Goal: Information Seeking & Learning: Learn about a topic

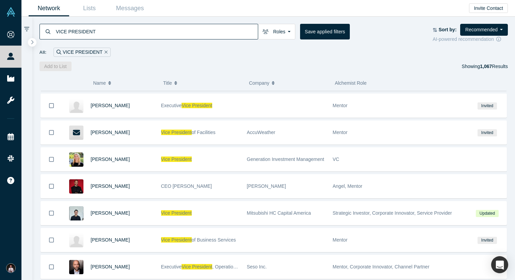
scroll to position [1884, 0]
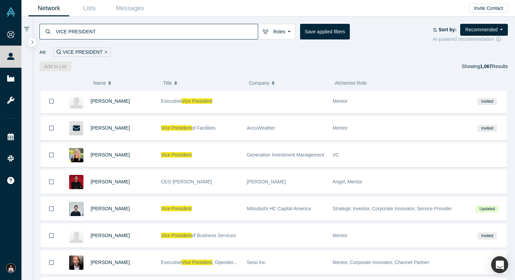
click at [275, 40] on div "VICE PRESIDENT Roles Founders Mentors Angels VCs Corporate Innovator Service Pr…" at bounding box center [273, 33] width 468 height 19
click at [277, 38] on button "Roles" at bounding box center [276, 32] width 37 height 16
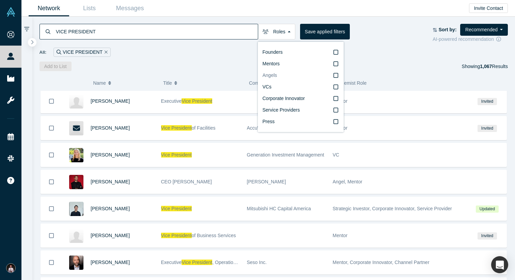
click at [336, 75] on icon at bounding box center [335, 74] width 5 height 5
click at [0, 0] on input "Angels" at bounding box center [0, 0] width 0 height 0
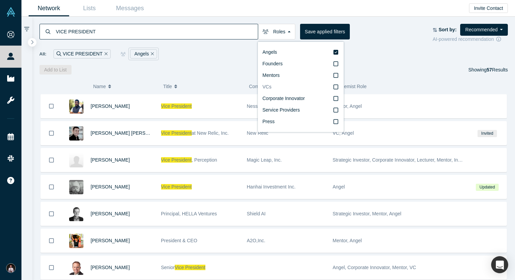
click at [333, 86] on icon at bounding box center [335, 86] width 5 height 5
click at [0, 0] on input "VCs" at bounding box center [0, 0] width 0 height 0
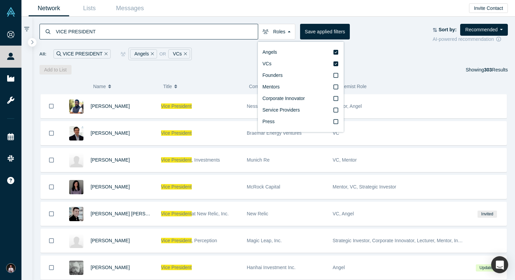
click at [381, 50] on div "All: VICE PRESIDENT Angels or VCs" at bounding box center [273, 54] width 468 height 13
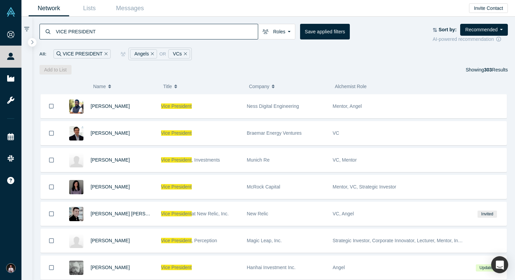
click at [281, 40] on div "VICE PRESIDENT Roles Angels VCs Founders Mentors Corporate Innovator Service Pr…" at bounding box center [273, 33] width 468 height 19
click at [284, 33] on button "Roles" at bounding box center [276, 32] width 37 height 16
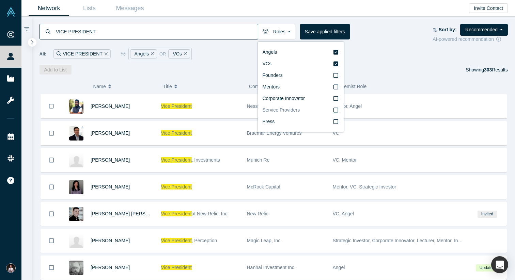
click at [335, 108] on icon at bounding box center [335, 110] width 5 height 5
click at [0, 0] on input "Service Providers" at bounding box center [0, 0] width 0 height 0
click at [335, 63] on icon at bounding box center [335, 63] width 5 height 5
click at [0, 0] on input "VCs" at bounding box center [0, 0] width 0 height 0
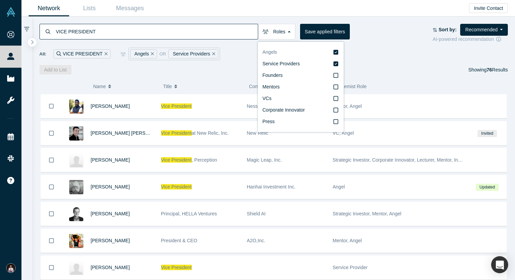
click at [336, 51] on icon at bounding box center [335, 51] width 5 height 5
click at [0, 0] on input "Angels" at bounding box center [0, 0] width 0 height 0
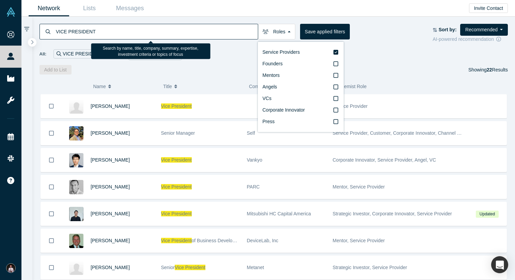
click at [114, 27] on input "VICE PRESIDENT" at bounding box center [156, 31] width 202 height 16
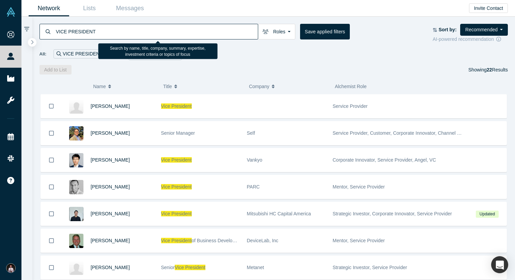
drag, startPoint x: 117, startPoint y: 28, endPoint x: 29, endPoint y: 28, distance: 88.1
click at [29, 28] on div "VICE PRESIDENT Roles Service Providers Founders Mentors Angels VCs Corporate In…" at bounding box center [267, 148] width 493 height 263
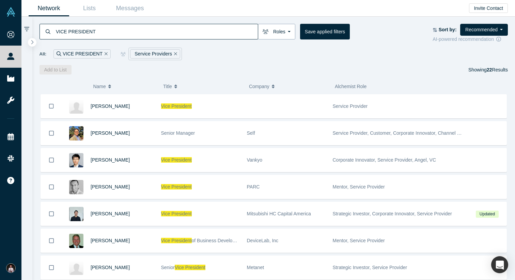
click at [286, 26] on button "Roles" at bounding box center [276, 32] width 37 height 16
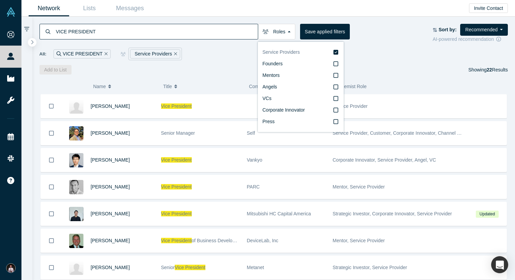
click at [332, 52] on label "Service Providers" at bounding box center [300, 53] width 76 height 12
click at [0, 0] on input "Service Providers" at bounding box center [0, 0] width 0 height 0
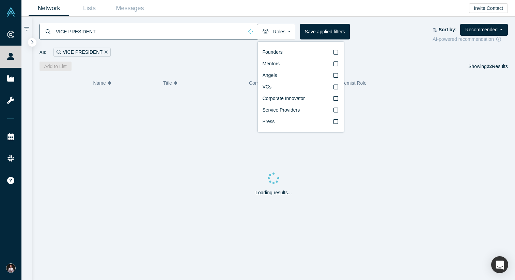
click at [116, 35] on input "VICE PRESIDENT" at bounding box center [149, 31] width 188 height 16
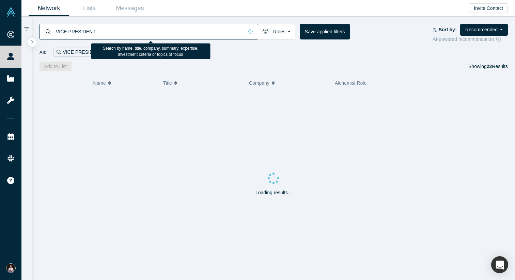
click at [116, 35] on input "VICE PRESIDENT" at bounding box center [149, 31] width 188 height 16
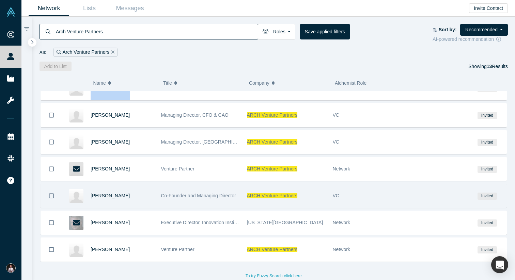
scroll to position [176, 0]
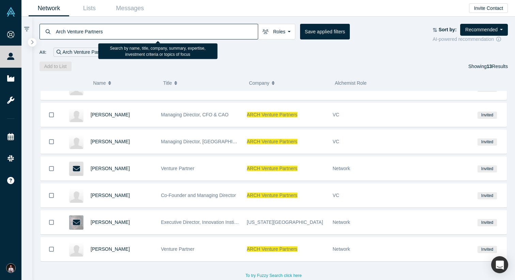
click at [134, 29] on input "Arch Venture Partners" at bounding box center [156, 31] width 202 height 16
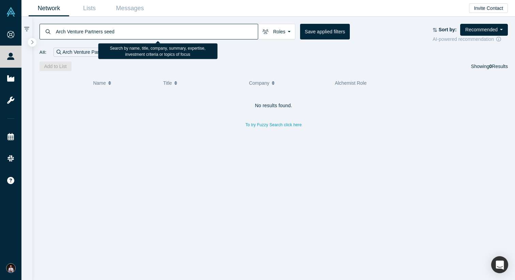
drag, startPoint x: 103, startPoint y: 29, endPoint x: 155, endPoint y: 30, distance: 51.4
click at [155, 30] on input "Arch Venture Partners seed" at bounding box center [156, 31] width 202 height 16
drag, startPoint x: 108, startPoint y: 31, endPoint x: 22, endPoint y: 22, distance: 85.9
click at [22, 22] on div "Arch Venture Partners Roles Founders Mentors Angels VCs Corporate Innovator Ser…" at bounding box center [267, 148] width 493 height 263
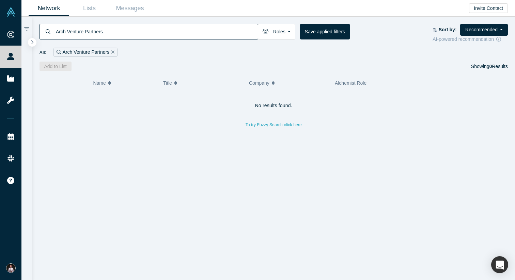
paste input "GGV Capital"
type input "GGV Capital"
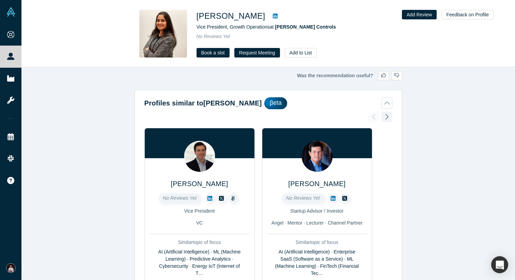
click at [277, 16] on icon at bounding box center [275, 16] width 5 height 5
click at [209, 198] on icon at bounding box center [209, 198] width 5 height 5
click at [332, 197] on icon at bounding box center [332, 198] width 5 height 5
click at [385, 115] on div at bounding box center [386, 116] width 11 height 15
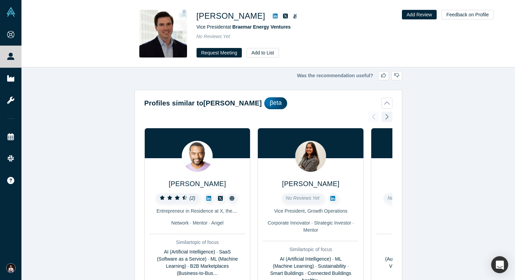
click at [273, 17] on icon at bounding box center [275, 15] width 5 height 5
click at [208, 198] on icon at bounding box center [208, 198] width 5 height 5
click at [331, 198] on icon at bounding box center [332, 198] width 5 height 5
click at [386, 117] on div at bounding box center [386, 116] width 11 height 15
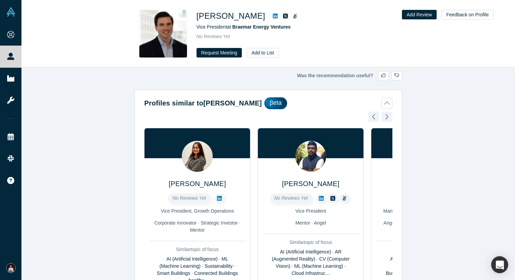
click at [320, 199] on icon at bounding box center [321, 198] width 5 height 5
click at [388, 120] on div at bounding box center [386, 116] width 11 height 15
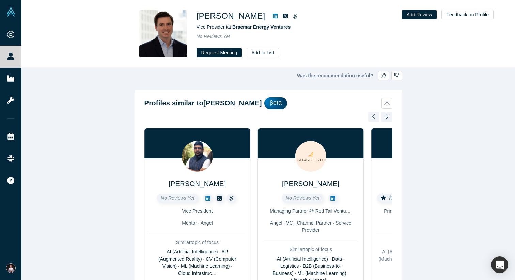
click at [331, 199] on icon at bounding box center [332, 198] width 5 height 5
click at [388, 114] on div at bounding box center [386, 116] width 11 height 15
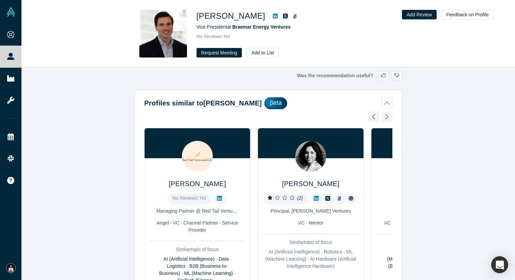
click at [318, 198] on icon at bounding box center [316, 198] width 5 height 5
click at [385, 116] on div at bounding box center [386, 116] width 11 height 15
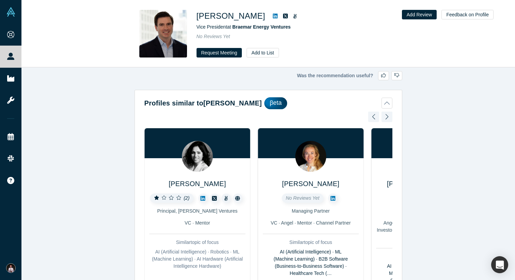
click at [333, 199] on icon at bounding box center [332, 198] width 5 height 5
click at [384, 117] on div at bounding box center [386, 116] width 11 height 15
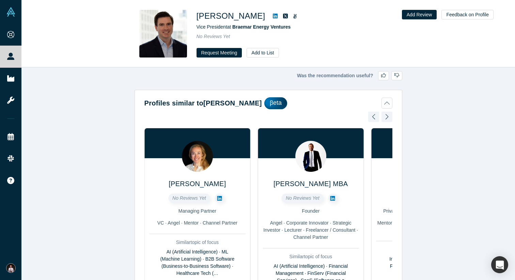
click at [332, 199] on icon at bounding box center [332, 198] width 5 height 5
click at [387, 118] on div at bounding box center [386, 116] width 11 height 15
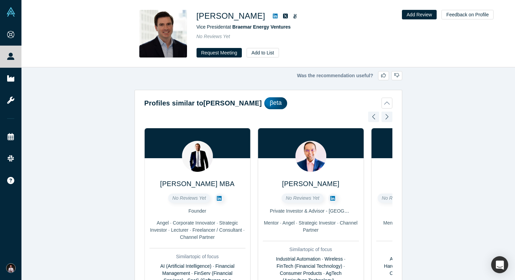
click at [331, 198] on icon at bounding box center [332, 198] width 5 height 5
click at [387, 116] on div at bounding box center [386, 116] width 11 height 15
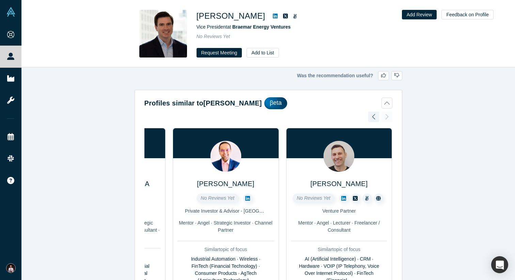
click at [343, 198] on icon at bounding box center [343, 198] width 5 height 5
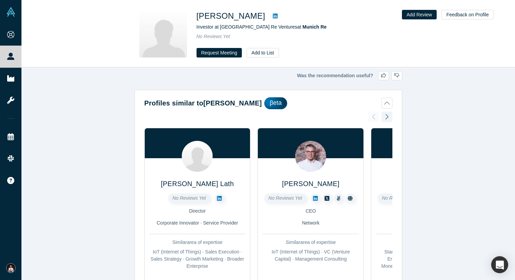
click at [277, 15] on icon at bounding box center [275, 16] width 5 height 5
click at [219, 197] on icon at bounding box center [219, 198] width 5 height 5
click at [315, 198] on icon at bounding box center [315, 198] width 5 height 5
click at [385, 118] on div at bounding box center [386, 116] width 11 height 15
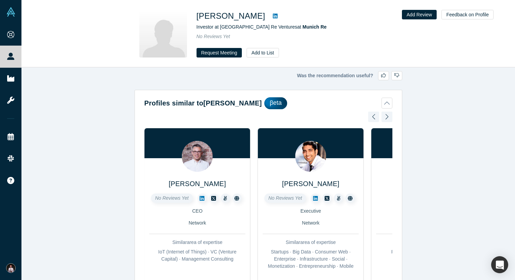
click at [315, 199] on icon at bounding box center [315, 198] width 5 height 5
click at [384, 115] on div at bounding box center [386, 116] width 11 height 15
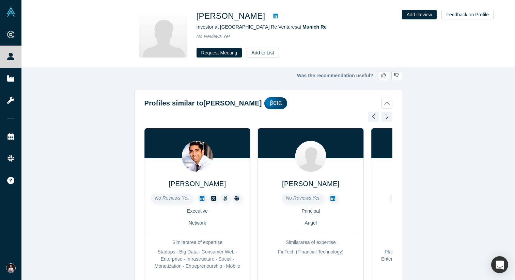
click at [332, 198] on icon at bounding box center [332, 198] width 5 height 5
click at [386, 113] on div at bounding box center [386, 116] width 11 height 15
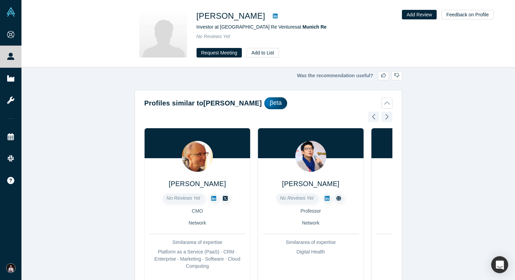
click at [212, 199] on icon at bounding box center [213, 198] width 5 height 5
click at [388, 118] on div at bounding box center [386, 116] width 11 height 15
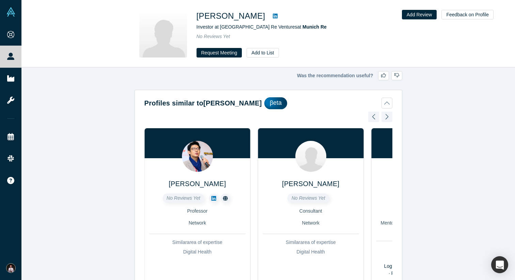
click at [388, 118] on div at bounding box center [386, 116] width 11 height 15
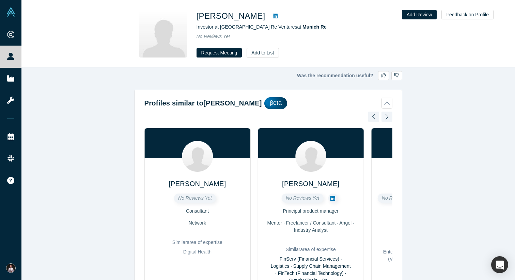
click at [388, 118] on div at bounding box center [386, 116] width 11 height 15
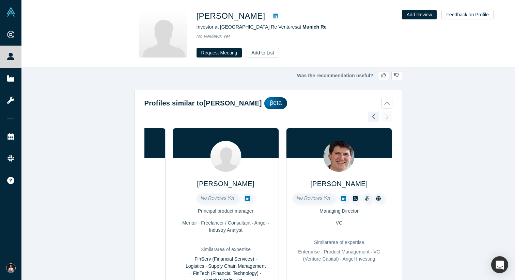
click at [388, 118] on div "Pravin Lath No Reviews Yet Director Corporate Innovator · Service Provider Simi…" at bounding box center [268, 221] width 248 height 219
click at [342, 198] on icon at bounding box center [343, 198] width 5 height 5
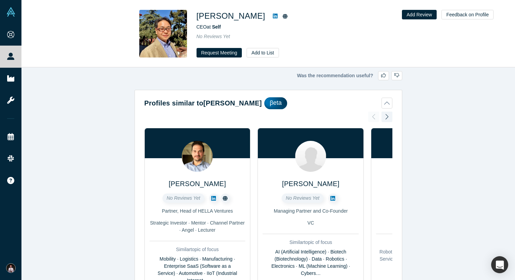
click at [275, 17] on icon at bounding box center [275, 15] width 5 height 5
click at [213, 196] on icon at bounding box center [213, 198] width 5 height 5
click at [333, 198] on icon at bounding box center [332, 198] width 5 height 5
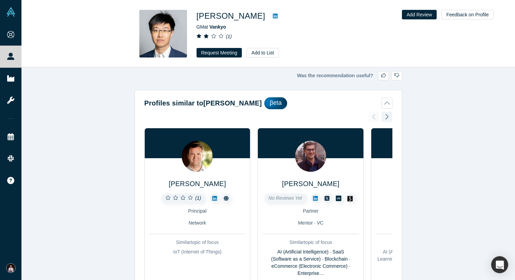
click at [273, 13] on icon at bounding box center [275, 15] width 5 height 5
click at [313, 196] on icon at bounding box center [315, 198] width 5 height 5
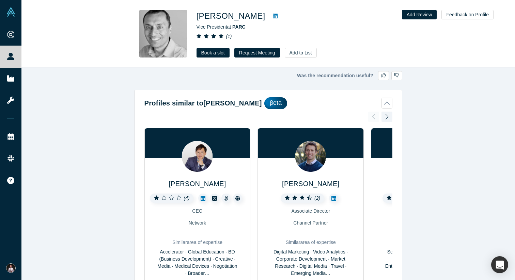
click at [273, 13] on icon at bounding box center [275, 15] width 5 height 5
click at [333, 198] on icon at bounding box center [333, 198] width 5 height 5
click at [201, 198] on icon at bounding box center [202, 198] width 5 height 5
click at [389, 118] on div at bounding box center [386, 116] width 11 height 15
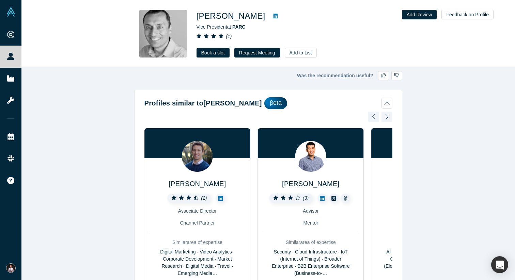
click at [389, 118] on div at bounding box center [386, 116] width 11 height 15
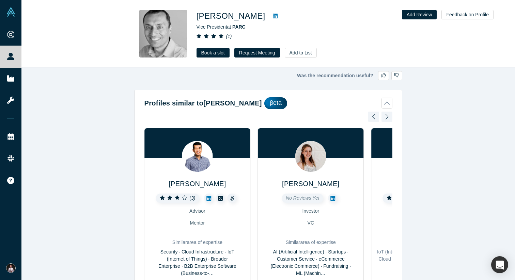
click at [207, 196] on icon at bounding box center [208, 198] width 5 height 5
click at [333, 197] on icon at bounding box center [332, 198] width 5 height 5
click at [387, 117] on div at bounding box center [386, 116] width 11 height 15
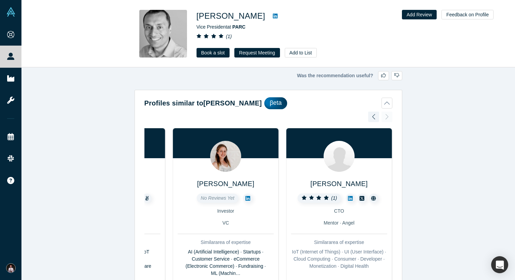
click at [387, 117] on div "John Kojiro Moriwaka ( 4 ) CEO Network Similar area of expertise Accelerator · …" at bounding box center [268, 218] width 248 height 212
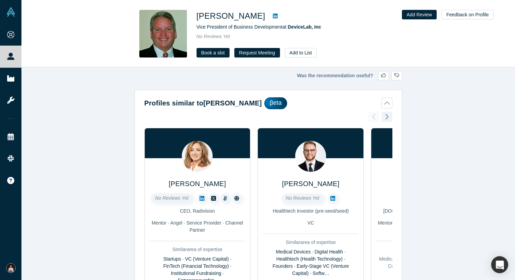
click at [273, 14] on icon at bounding box center [275, 16] width 5 height 5
click at [202, 197] on icon at bounding box center [201, 198] width 5 height 5
click at [332, 198] on icon at bounding box center [332, 198] width 5 height 5
click at [387, 114] on div at bounding box center [386, 116] width 11 height 15
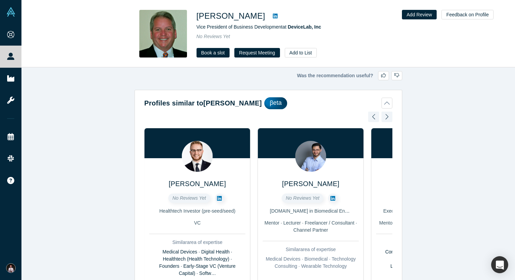
click at [387, 114] on div at bounding box center [386, 116] width 11 height 15
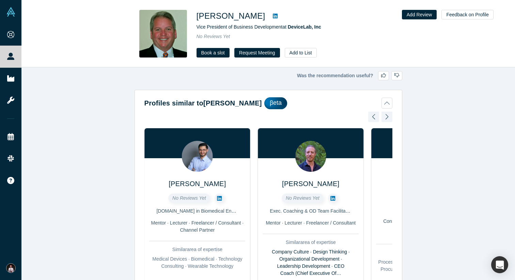
click at [387, 114] on div at bounding box center [386, 116] width 11 height 15
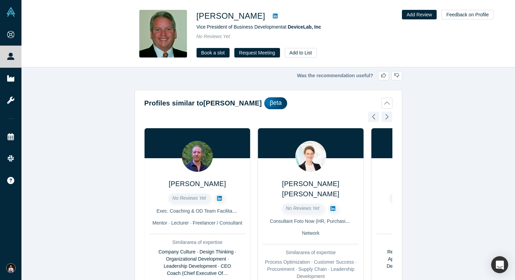
click at [387, 114] on div at bounding box center [386, 116] width 11 height 15
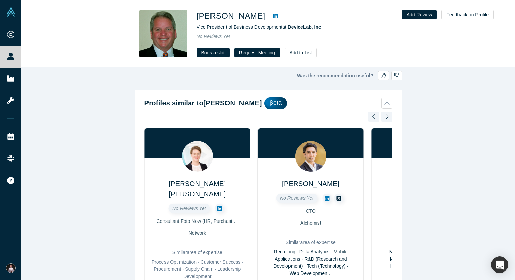
click at [326, 198] on icon at bounding box center [326, 198] width 5 height 5
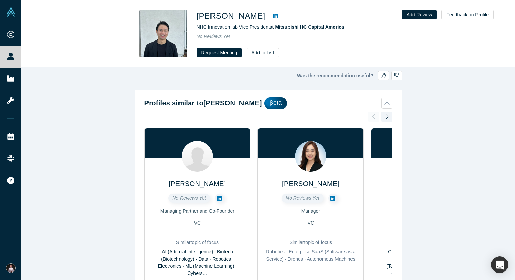
click at [273, 15] on icon at bounding box center [275, 15] width 5 height 5
click at [218, 197] on icon at bounding box center [219, 198] width 5 height 5
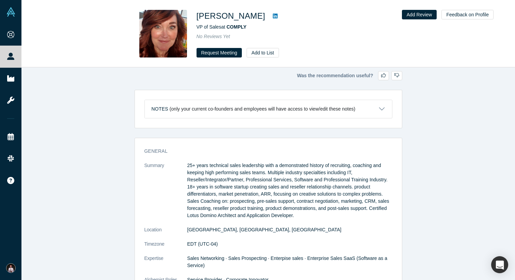
click at [274, 15] on icon at bounding box center [275, 16] width 5 height 5
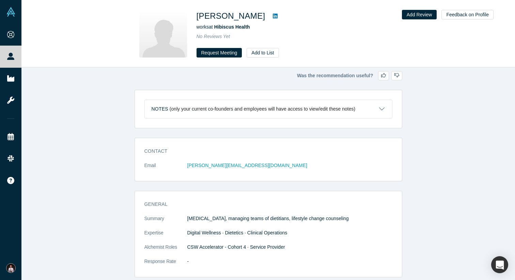
click at [273, 17] on icon at bounding box center [275, 16] width 5 height 5
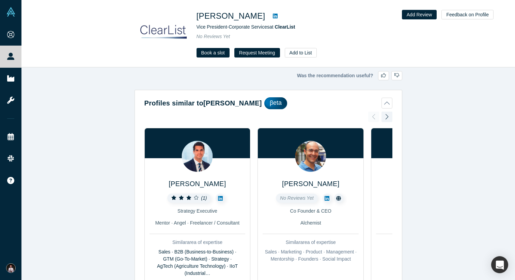
click at [273, 16] on icon at bounding box center [275, 15] width 5 height 5
click at [221, 198] on icon at bounding box center [220, 198] width 5 height 5
click at [326, 198] on icon at bounding box center [326, 198] width 5 height 5
click at [387, 116] on div at bounding box center [386, 116] width 11 height 15
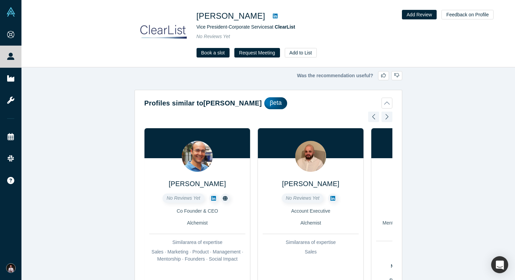
click at [387, 116] on div at bounding box center [386, 116] width 11 height 15
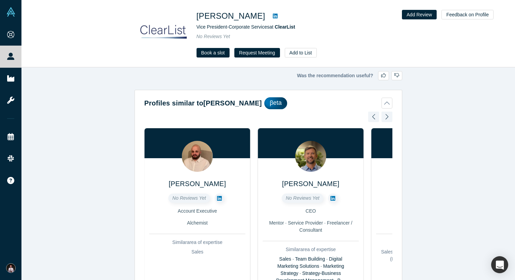
click at [219, 197] on icon at bounding box center [219, 198] width 5 height 5
click at [388, 118] on div at bounding box center [386, 116] width 11 height 15
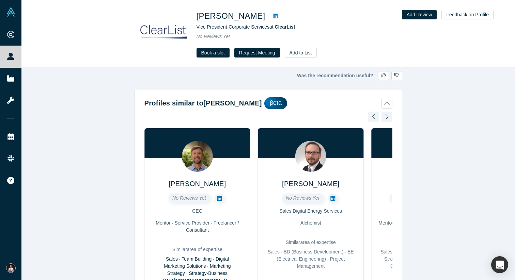
click at [218, 198] on icon at bounding box center [219, 198] width 5 height 5
click at [388, 115] on div at bounding box center [386, 116] width 11 height 15
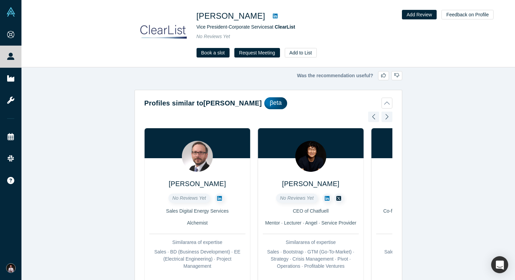
click at [326, 197] on icon at bounding box center [326, 198] width 5 height 5
click at [387, 117] on div at bounding box center [386, 116] width 11 height 15
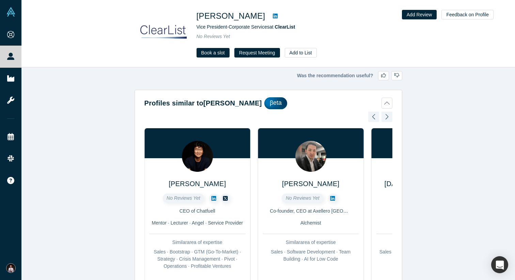
click at [387, 117] on div at bounding box center [386, 116] width 11 height 15
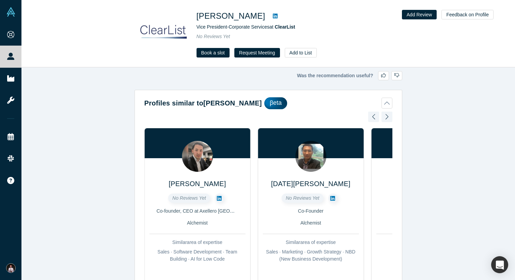
click at [220, 196] on icon at bounding box center [219, 198] width 5 height 5
click at [333, 197] on icon at bounding box center [332, 198] width 5 height 5
click at [386, 118] on div at bounding box center [386, 116] width 11 height 15
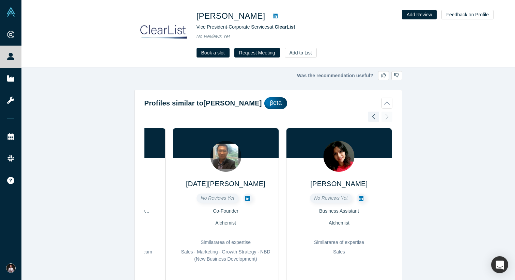
click at [386, 118] on div "Prerak Bathia ( 1 ) Strategy Executive Mentor · Angel · Freelancer / Consultant…" at bounding box center [268, 221] width 248 height 219
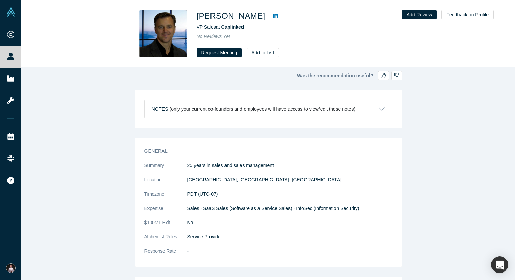
click at [273, 15] on icon at bounding box center [275, 15] width 5 height 5
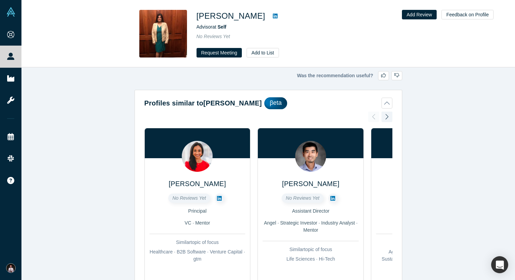
click at [273, 14] on icon at bounding box center [275, 16] width 5 height 5
click at [219, 197] on icon at bounding box center [219, 198] width 5 height 5
click at [333, 199] on icon at bounding box center [332, 198] width 5 height 5
click at [387, 116] on div at bounding box center [386, 116] width 11 height 15
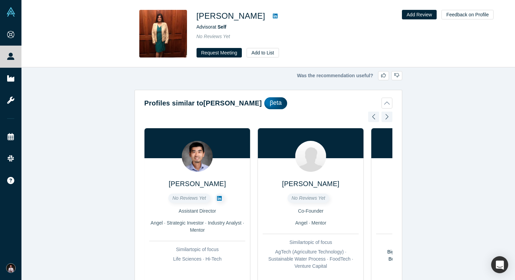
click at [388, 116] on div at bounding box center [386, 116] width 11 height 15
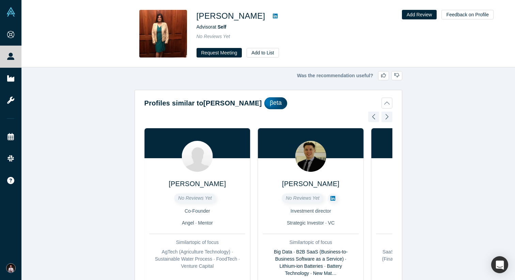
click at [331, 196] on icon at bounding box center [332, 198] width 5 height 5
click at [385, 113] on div at bounding box center [386, 116] width 11 height 15
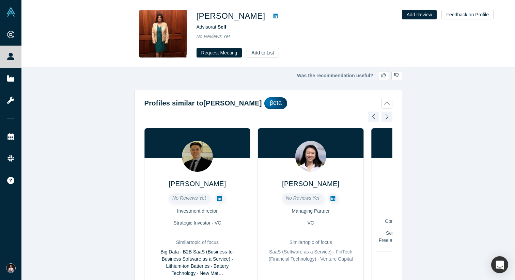
click at [385, 113] on div at bounding box center [386, 116] width 11 height 15
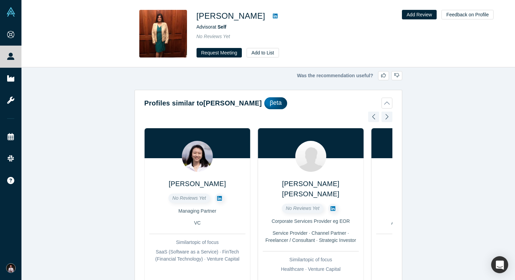
click at [220, 195] on link at bounding box center [219, 198] width 9 height 9
click at [387, 117] on div at bounding box center [386, 116] width 11 height 15
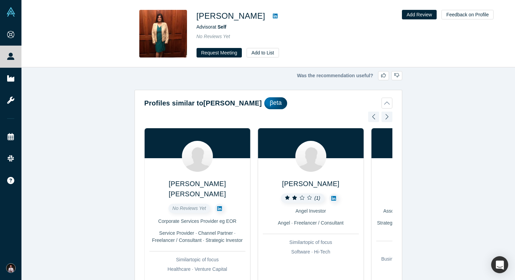
click at [333, 196] on icon at bounding box center [333, 198] width 5 height 5
click at [386, 114] on div at bounding box center [386, 116] width 11 height 15
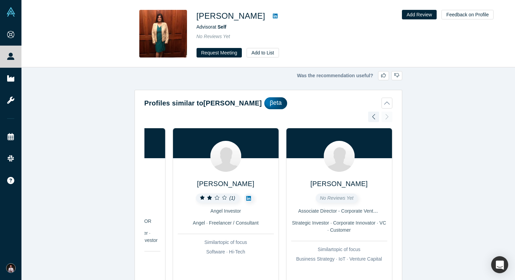
click at [386, 114] on div "Vaibhavi Nesarikar No Reviews Yet Principal VC · Mentor Similar topic of focus …" at bounding box center [268, 218] width 248 height 212
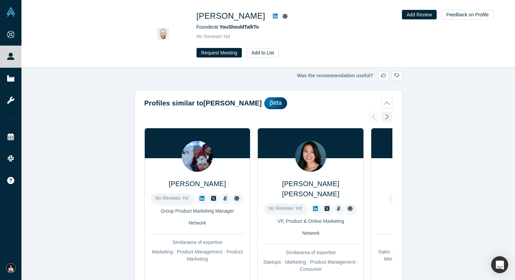
click at [273, 16] on icon at bounding box center [275, 15] width 5 height 5
click at [200, 199] on icon at bounding box center [201, 198] width 5 height 5
click at [315, 206] on icon at bounding box center [315, 208] width 5 height 5
click at [388, 117] on div at bounding box center [386, 116] width 11 height 15
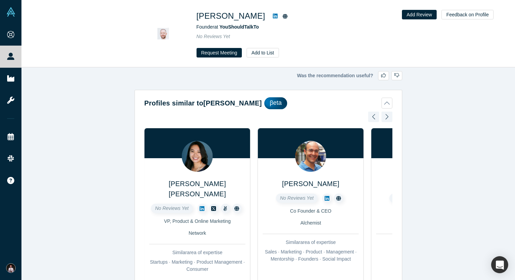
click at [388, 117] on div at bounding box center [386, 116] width 11 height 15
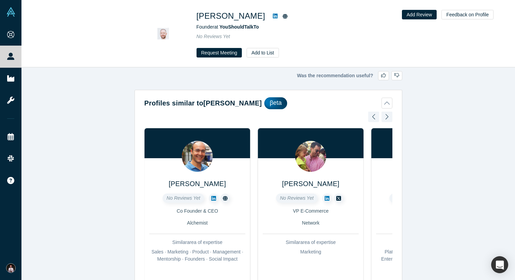
click at [327, 195] on link at bounding box center [326, 198] width 9 height 9
click at [386, 117] on div at bounding box center [386, 116] width 11 height 15
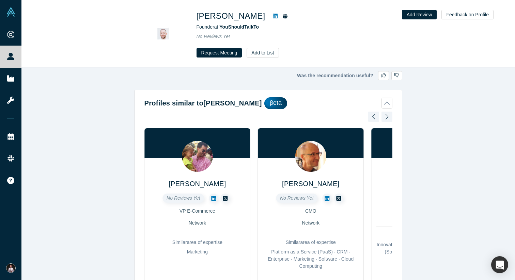
click at [386, 117] on div at bounding box center [386, 116] width 11 height 15
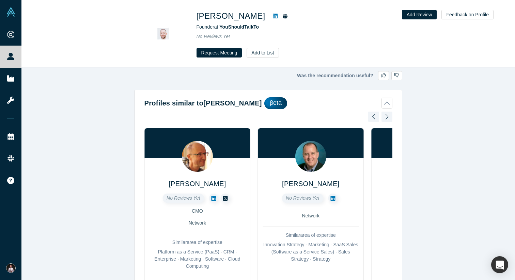
click at [386, 117] on div at bounding box center [386, 116] width 11 height 15
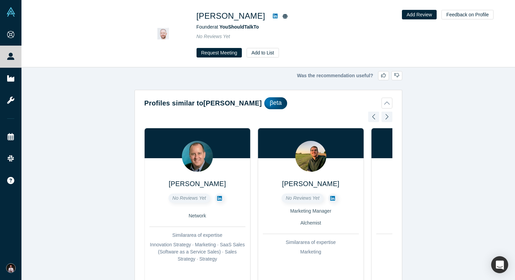
click at [386, 117] on div at bounding box center [386, 116] width 11 height 15
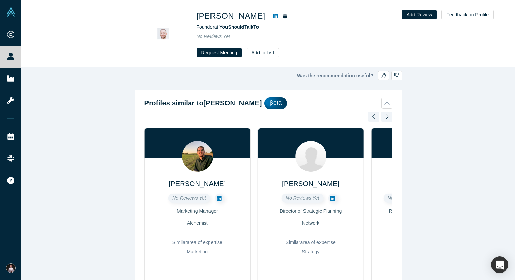
click at [386, 117] on div at bounding box center [386, 116] width 11 height 15
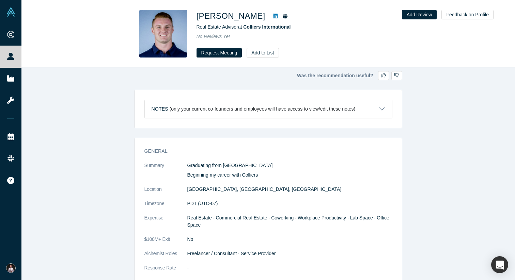
click at [273, 15] on icon at bounding box center [275, 16] width 5 height 5
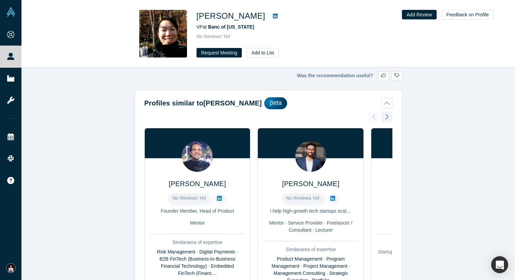
click at [273, 14] on icon at bounding box center [275, 16] width 5 height 5
click at [333, 197] on icon at bounding box center [332, 198] width 5 height 5
click at [385, 116] on div at bounding box center [386, 116] width 11 height 15
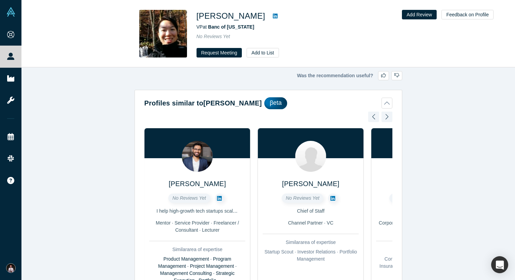
click at [333, 197] on icon at bounding box center [332, 198] width 5 height 5
click at [387, 114] on div at bounding box center [386, 116] width 11 height 15
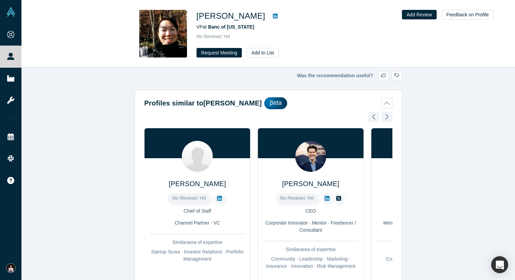
click at [387, 114] on div at bounding box center [386, 116] width 11 height 15
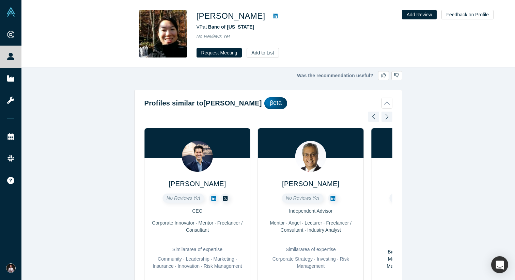
click at [211, 197] on icon at bounding box center [213, 198] width 5 height 5
click at [388, 117] on div at bounding box center [386, 116] width 11 height 15
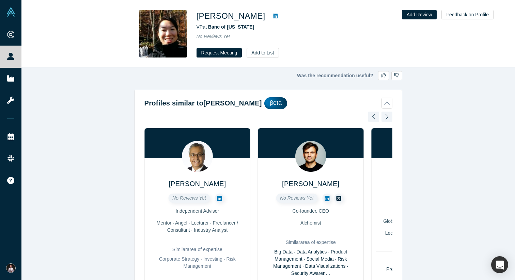
click at [327, 196] on icon at bounding box center [326, 198] width 5 height 5
click at [387, 117] on div at bounding box center [386, 116] width 11 height 15
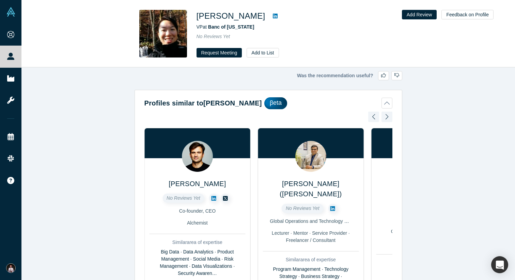
click at [387, 117] on div at bounding box center [386, 116] width 11 height 15
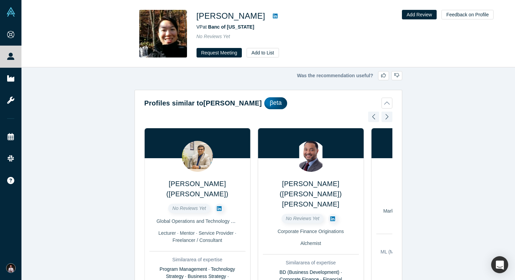
click at [387, 117] on div at bounding box center [386, 116] width 11 height 15
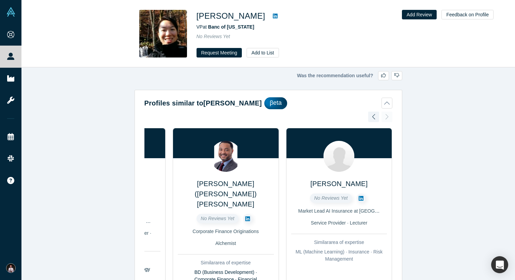
click at [387, 117] on div "Abhishek Shukla No Reviews Yet Founder Member, Head of Product Mentor Similar a…" at bounding box center [268, 228] width 248 height 232
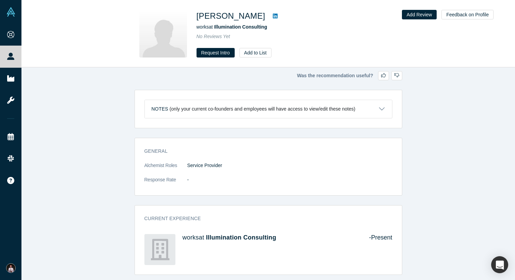
click at [273, 14] on icon at bounding box center [275, 16] width 5 height 5
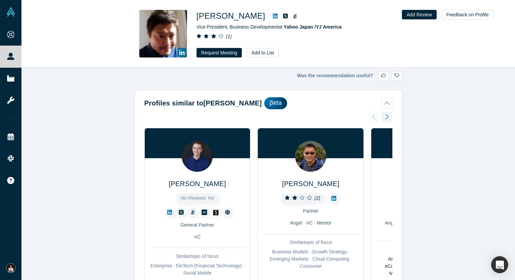
click at [273, 14] on icon at bounding box center [275, 16] width 5 height 5
click at [168, 211] on icon at bounding box center [169, 212] width 5 height 5
click at [333, 198] on icon at bounding box center [333, 198] width 5 height 5
click at [387, 114] on div at bounding box center [386, 116] width 11 height 15
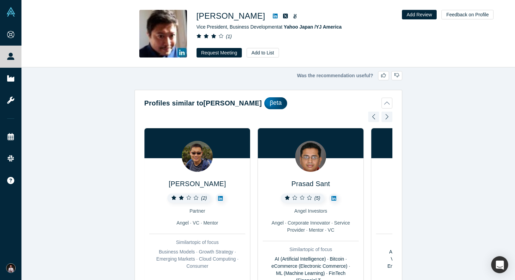
click at [334, 198] on icon at bounding box center [333, 198] width 5 height 5
click at [387, 114] on div at bounding box center [386, 116] width 11 height 15
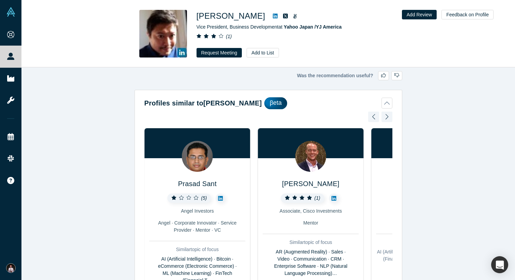
click at [333, 198] on icon at bounding box center [333, 198] width 5 height 5
click at [386, 118] on div at bounding box center [386, 116] width 11 height 15
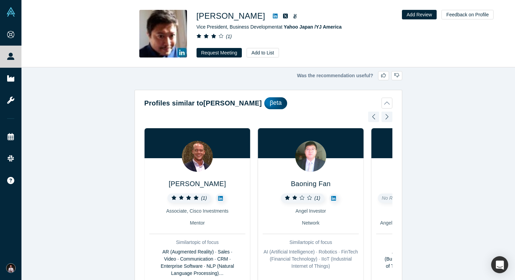
click at [333, 200] on icon at bounding box center [333, 198] width 5 height 5
click at [388, 117] on div at bounding box center [386, 116] width 11 height 15
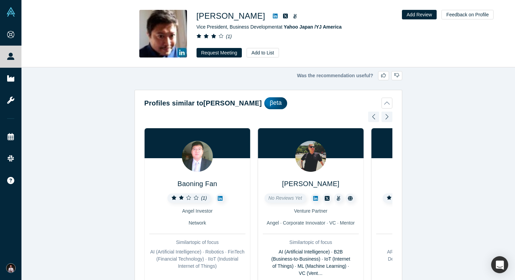
click at [388, 117] on div at bounding box center [386, 116] width 11 height 15
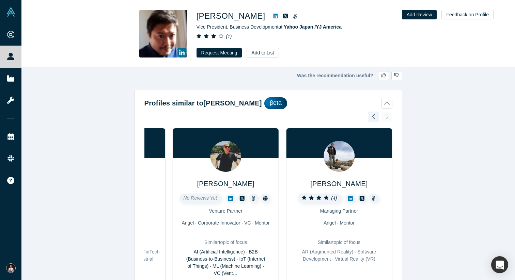
click at [229, 196] on icon at bounding box center [230, 198] width 5 height 5
click at [349, 197] on icon at bounding box center [350, 198] width 5 height 5
click at [386, 118] on div "Jonathan Ebinger No Reviews Yet General Partner VC Similar topic of focus Enter…" at bounding box center [268, 221] width 248 height 219
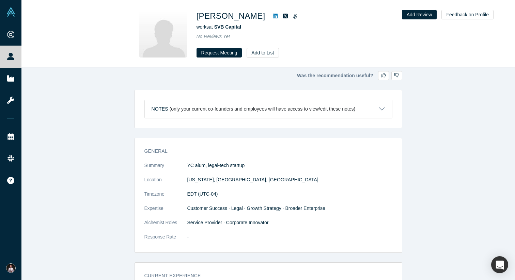
click at [273, 14] on icon at bounding box center [275, 16] width 5 height 5
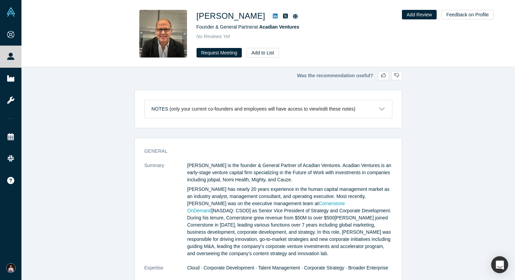
click at [273, 15] on icon at bounding box center [275, 16] width 5 height 5
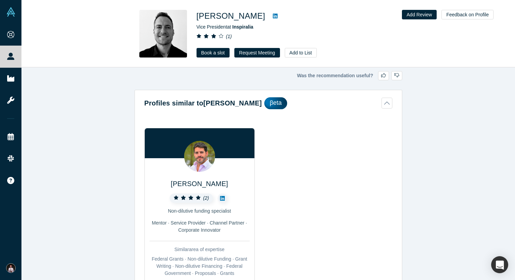
click at [224, 197] on icon at bounding box center [222, 198] width 5 height 5
click at [273, 15] on icon at bounding box center [275, 16] width 5 height 5
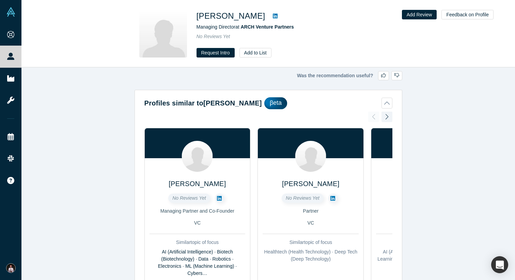
click at [273, 15] on icon at bounding box center [275, 15] width 5 height 5
click at [218, 197] on icon at bounding box center [219, 198] width 5 height 5
click at [331, 197] on icon at bounding box center [332, 198] width 5 height 5
click at [389, 114] on div at bounding box center [386, 116] width 11 height 15
click at [386, 116] on div at bounding box center [386, 116] width 11 height 15
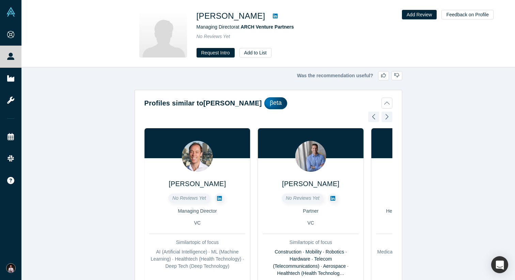
click at [218, 199] on icon at bounding box center [219, 198] width 5 height 5
click at [332, 195] on link at bounding box center [332, 198] width 9 height 9
click at [381, 123] on div at bounding box center [386, 116] width 11 height 15
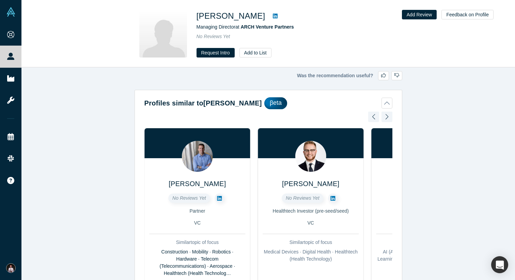
click at [388, 117] on div at bounding box center [386, 116] width 11 height 15
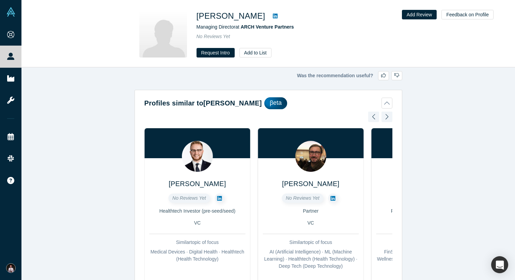
click at [388, 117] on div at bounding box center [386, 116] width 11 height 15
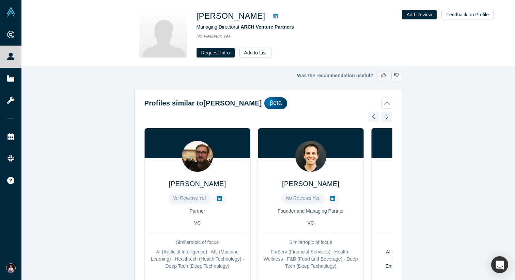
click at [333, 196] on icon at bounding box center [332, 198] width 5 height 5
click at [388, 118] on div at bounding box center [386, 116] width 11 height 15
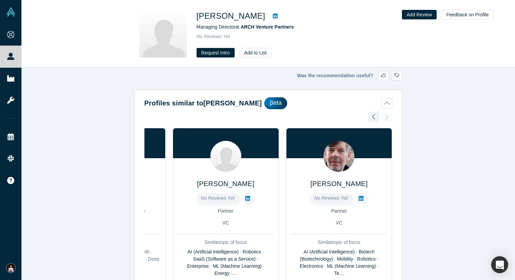
click at [246, 198] on icon at bounding box center [247, 198] width 5 height 5
click at [360, 199] on icon at bounding box center [360, 198] width 5 height 5
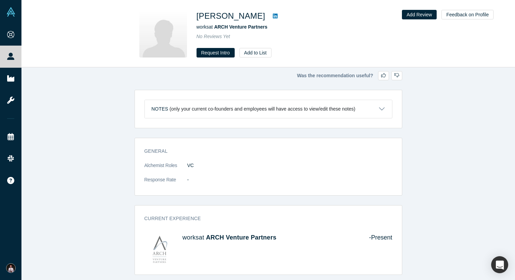
click at [273, 16] on icon at bounding box center [275, 16] width 5 height 5
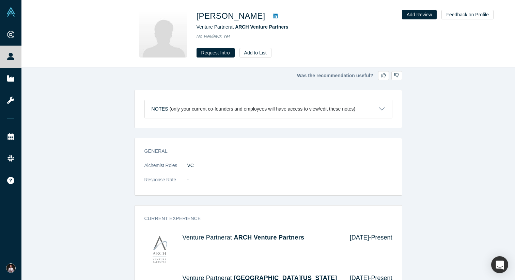
click at [273, 16] on icon at bounding box center [275, 15] width 5 height 5
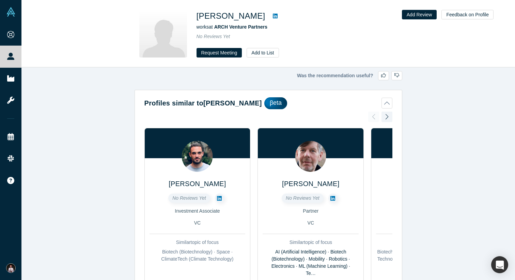
click at [273, 16] on icon at bounding box center [275, 15] width 5 height 5
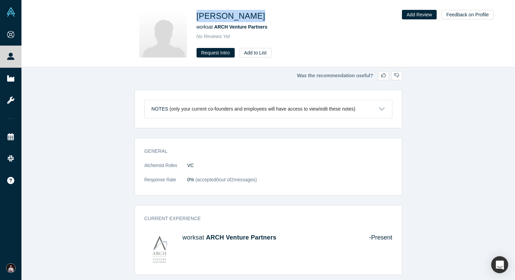
drag, startPoint x: 253, startPoint y: 16, endPoint x: 196, endPoint y: 16, distance: 56.5
click at [196, 16] on div "Robert Nelsen" at bounding box center [291, 16] width 191 height 12
copy h1 "Robert Nelsen"
drag, startPoint x: 274, startPoint y: 26, endPoint x: 215, endPoint y: 27, distance: 58.2
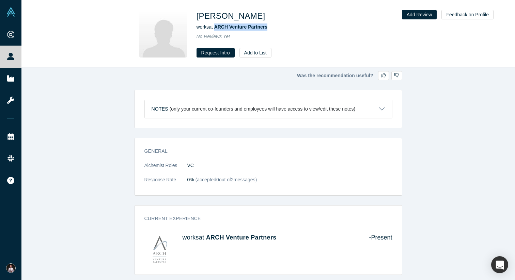
click at [215, 27] on div "works at ARCH Venture Partners" at bounding box center [291, 26] width 191 height 7
copy span "ARCH Venture Partners"
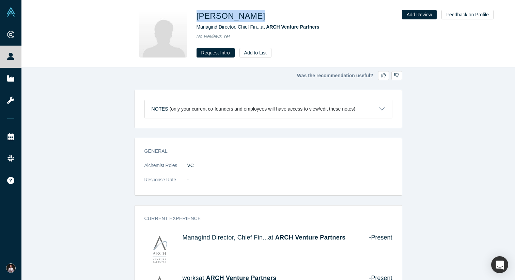
drag, startPoint x: 263, startPoint y: 16, endPoint x: 198, endPoint y: 15, distance: 65.0
click at [198, 15] on div "[PERSON_NAME]" at bounding box center [291, 16] width 191 height 12
copy h1 "[PERSON_NAME]"
click at [452, 92] on div "Was the recommendation useful? Notes (only your current co-founders and employe…" at bounding box center [267, 173] width 493 height 213
drag, startPoint x: 336, startPoint y: 27, endPoint x: 267, endPoint y: 29, distance: 68.4
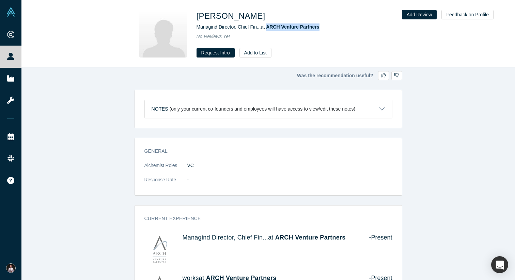
click at [267, 29] on div "Managind Director, Chief Fin... at ARCH Venture Partners" at bounding box center [291, 26] width 191 height 7
copy span "ARCH Venture Partners"
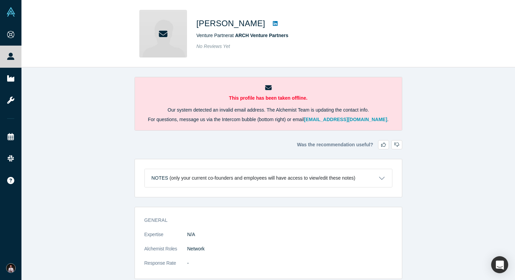
click at [273, 25] on icon at bounding box center [275, 23] width 5 height 5
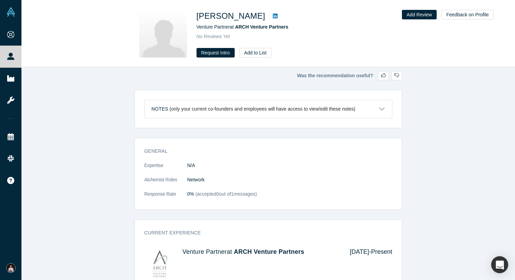
click at [273, 16] on icon at bounding box center [275, 16] width 5 height 5
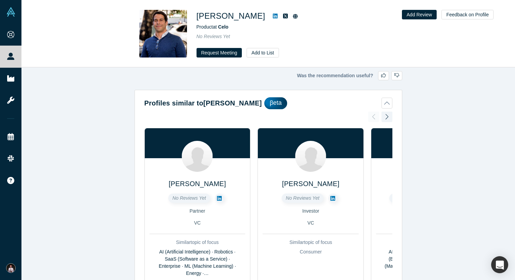
click at [273, 16] on icon at bounding box center [275, 15] width 5 height 5
click at [218, 198] on icon at bounding box center [219, 198] width 5 height 5
click at [333, 197] on icon at bounding box center [332, 198] width 5 height 5
click at [388, 115] on div at bounding box center [386, 116] width 11 height 15
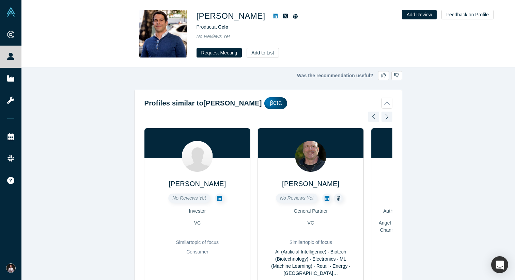
click at [325, 198] on icon at bounding box center [326, 198] width 5 height 5
click at [386, 117] on div at bounding box center [386, 116] width 11 height 15
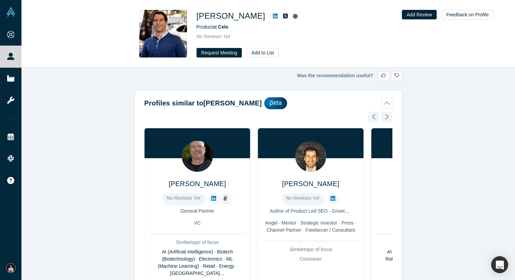
click at [386, 117] on div at bounding box center [386, 116] width 11 height 15
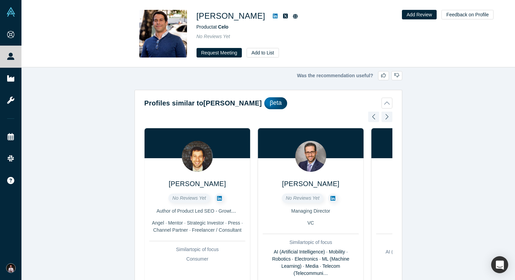
click at [217, 198] on icon at bounding box center [219, 198] width 5 height 5
click at [388, 118] on div at bounding box center [386, 116] width 11 height 15
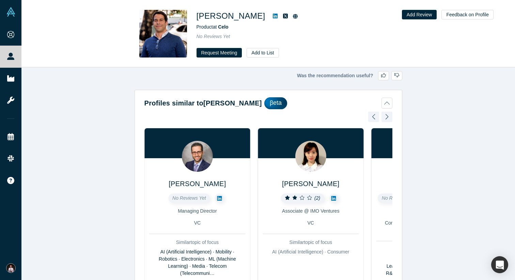
click at [388, 118] on div at bounding box center [386, 116] width 11 height 15
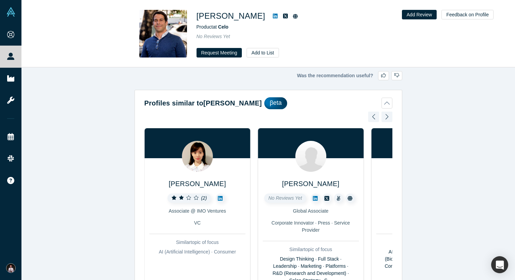
click at [387, 121] on div at bounding box center [386, 116] width 11 height 15
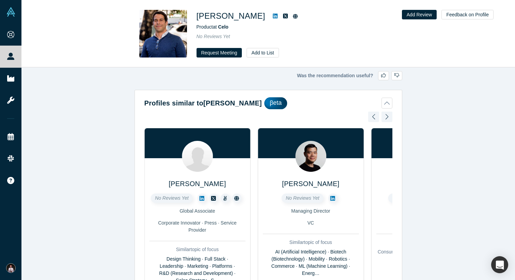
click at [331, 200] on icon at bounding box center [332, 198] width 5 height 5
click at [388, 117] on div at bounding box center [386, 116] width 11 height 15
click at [388, 117] on div "John Henderson No Reviews Yet Partner VC Similar topic of focus AI (Artificial …" at bounding box center [268, 221] width 248 height 219
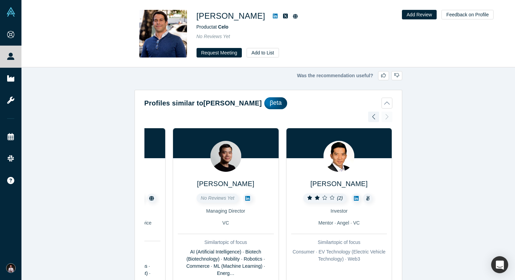
click at [356, 199] on icon at bounding box center [356, 198] width 5 height 5
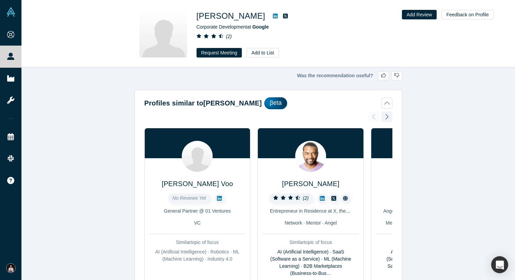
click at [273, 16] on icon at bounding box center [275, 16] width 5 height 5
click at [388, 118] on div at bounding box center [386, 116] width 11 height 15
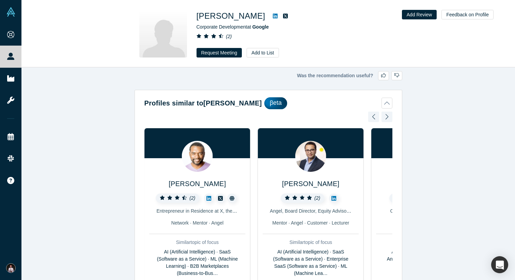
click at [383, 119] on div at bounding box center [386, 116] width 11 height 15
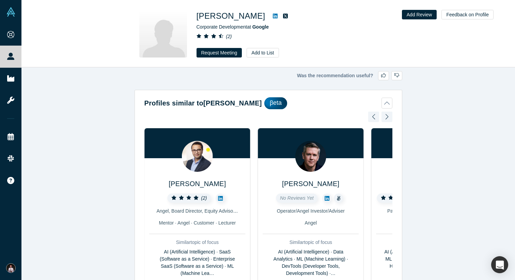
click at [386, 119] on div at bounding box center [386, 116] width 11 height 15
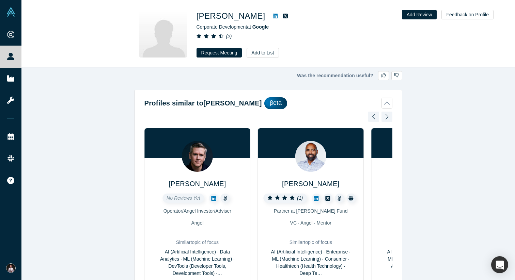
click at [386, 119] on div at bounding box center [386, 116] width 11 height 15
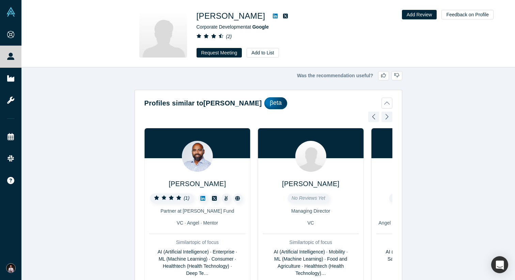
click at [386, 119] on div at bounding box center [386, 116] width 11 height 15
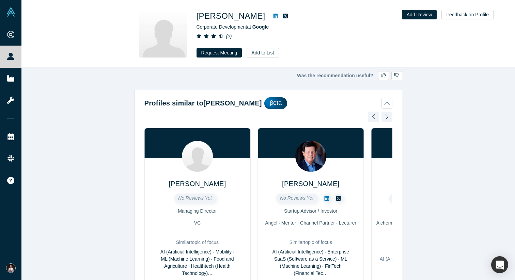
click at [386, 119] on div at bounding box center [386, 116] width 11 height 15
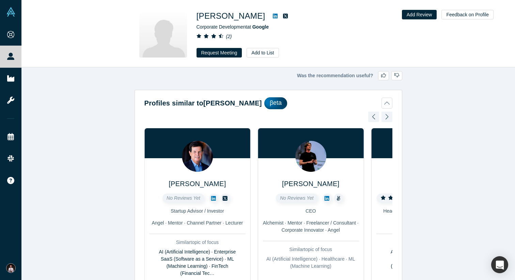
click at [213, 199] on icon at bounding box center [213, 198] width 5 height 5
click at [387, 117] on div at bounding box center [386, 116] width 11 height 15
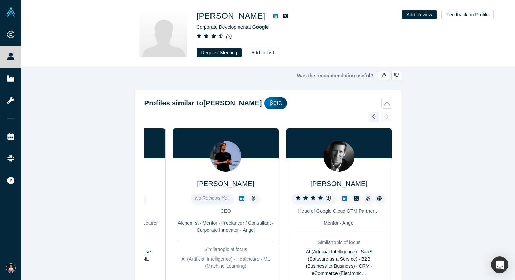
click at [387, 117] on div "Correy Voo No Reviews Yet General Partner @ 01 Ventures VC Similar topic of foc…" at bounding box center [268, 218] width 248 height 212
click at [240, 197] on icon at bounding box center [241, 198] width 5 height 5
click at [341, 198] on link at bounding box center [344, 198] width 9 height 9
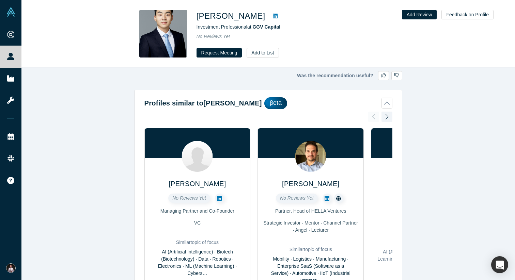
click at [273, 15] on icon at bounding box center [275, 15] width 5 height 5
click at [327, 198] on icon at bounding box center [326, 198] width 5 height 5
click at [218, 196] on icon at bounding box center [219, 198] width 5 height 5
click at [385, 119] on div at bounding box center [386, 116] width 11 height 15
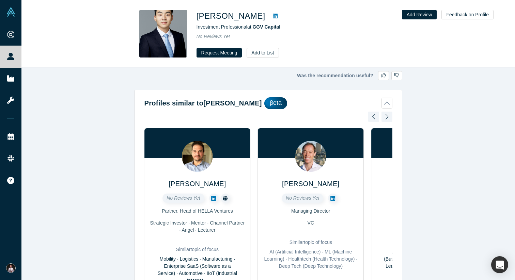
click at [385, 119] on div at bounding box center [386, 116] width 11 height 15
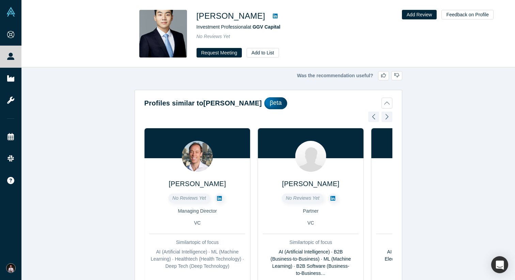
click at [385, 119] on div at bounding box center [386, 116] width 11 height 15
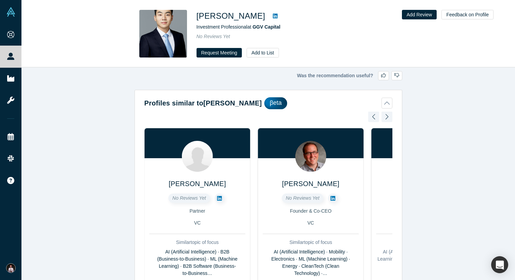
click at [331, 197] on icon at bounding box center [332, 198] width 5 height 5
click at [387, 117] on div at bounding box center [386, 116] width 11 height 15
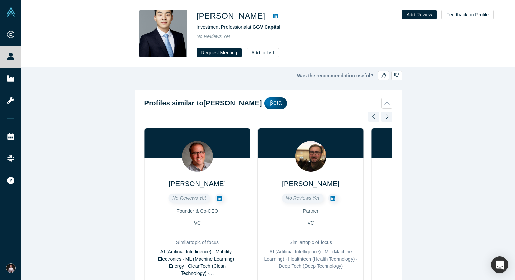
click at [387, 117] on div at bounding box center [386, 116] width 11 height 15
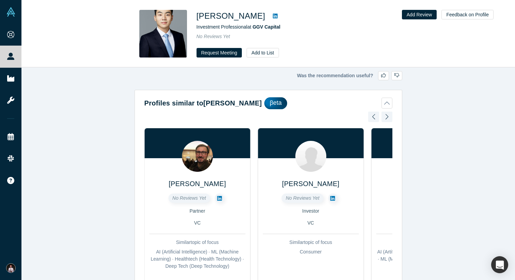
click at [387, 117] on div at bounding box center [386, 116] width 11 height 15
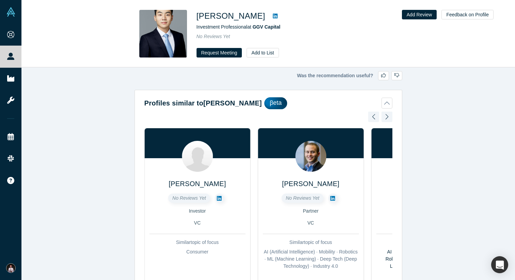
click at [331, 197] on icon at bounding box center [332, 198] width 5 height 5
click at [386, 117] on div at bounding box center [386, 116] width 11 height 15
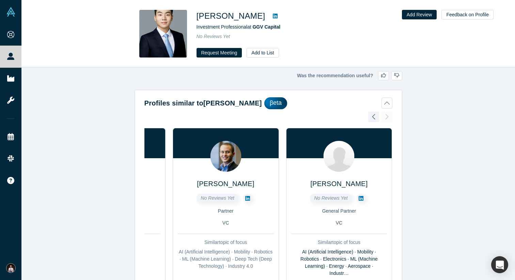
click at [386, 117] on div "Kevin Dillon No Reviews Yet Managing Partner and Co-Founder VC Similar topic of…" at bounding box center [268, 221] width 248 height 219
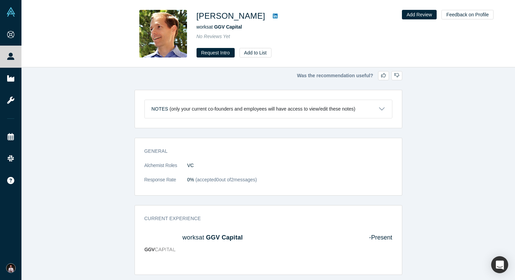
click at [273, 16] on icon at bounding box center [275, 16] width 5 height 5
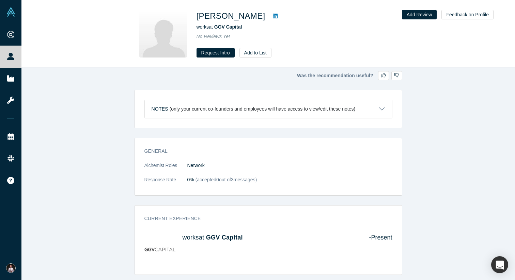
click at [273, 16] on icon at bounding box center [275, 15] width 5 height 5
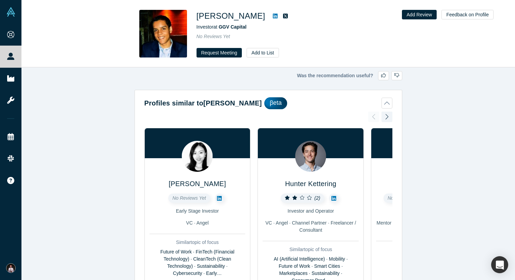
click at [273, 16] on icon at bounding box center [275, 15] width 5 height 5
click at [219, 199] on icon at bounding box center [219, 198] width 5 height 5
click at [334, 197] on icon at bounding box center [333, 198] width 5 height 5
click at [386, 117] on div at bounding box center [386, 116] width 11 height 15
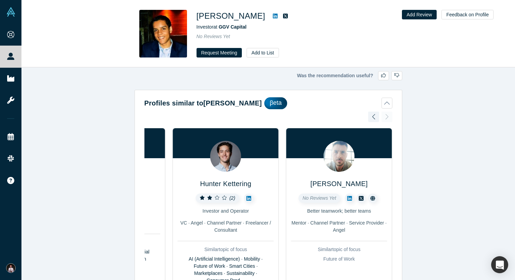
click at [348, 198] on icon at bounding box center [349, 198] width 5 height 5
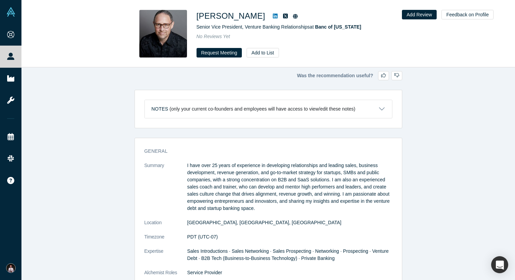
click at [273, 17] on icon at bounding box center [275, 15] width 5 height 5
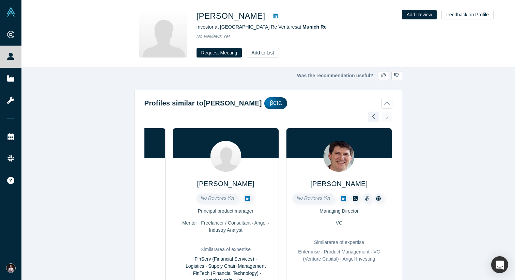
click at [277, 16] on icon at bounding box center [275, 16] width 5 height 5
click at [344, 197] on icon at bounding box center [343, 198] width 5 height 5
click at [374, 117] on div at bounding box center [373, 116] width 11 height 15
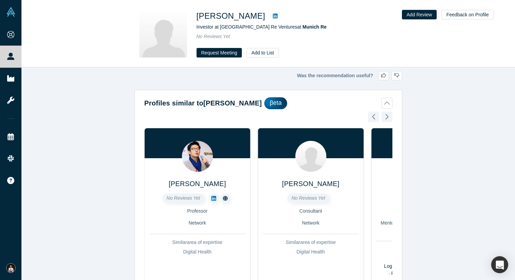
click at [374, 117] on div at bounding box center [373, 116] width 11 height 15
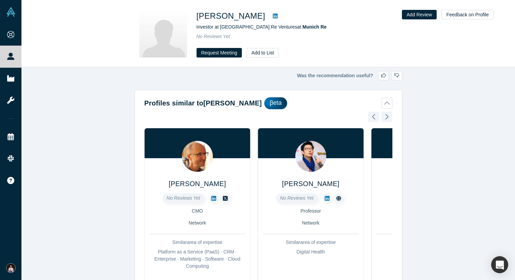
click at [374, 117] on div at bounding box center [373, 116] width 11 height 15
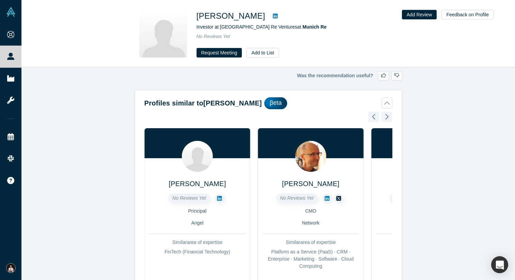
click at [374, 117] on div at bounding box center [373, 116] width 11 height 15
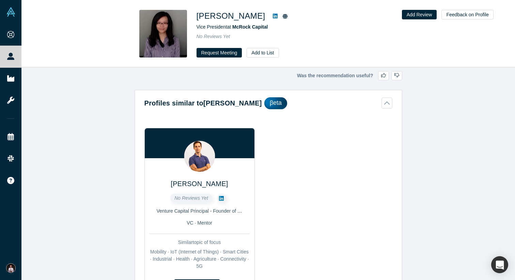
click at [273, 15] on icon at bounding box center [275, 16] width 5 height 5
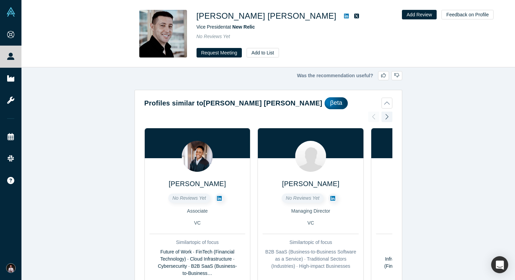
click at [344, 17] on icon at bounding box center [346, 15] width 5 height 5
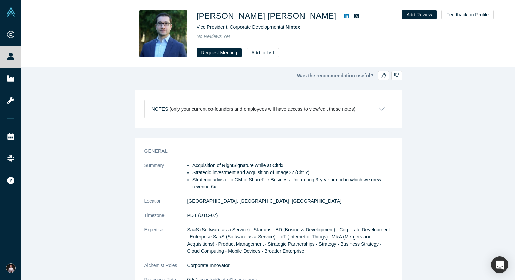
click at [344, 16] on icon at bounding box center [346, 16] width 5 height 5
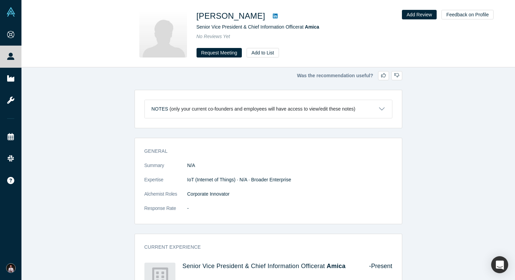
click at [273, 15] on icon at bounding box center [275, 16] width 5 height 5
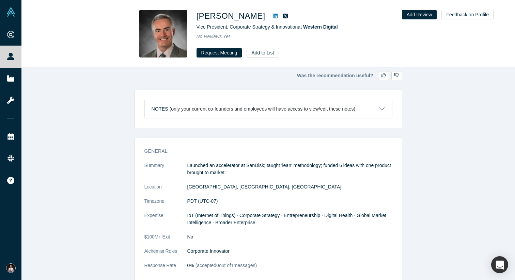
click at [273, 16] on icon at bounding box center [275, 15] width 5 height 5
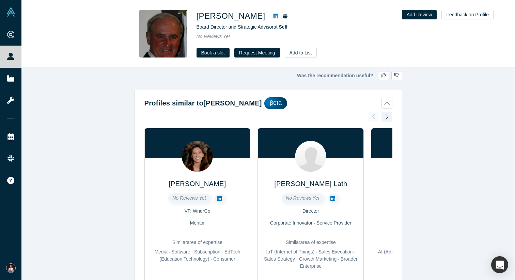
click at [273, 16] on icon at bounding box center [275, 15] width 5 height 5
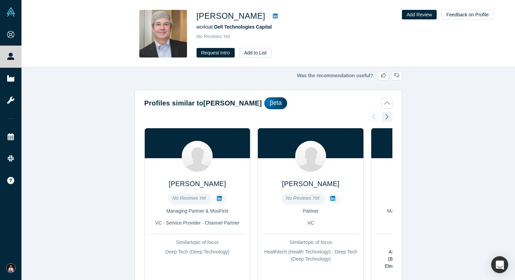
click at [273, 15] on icon at bounding box center [275, 16] width 5 height 5
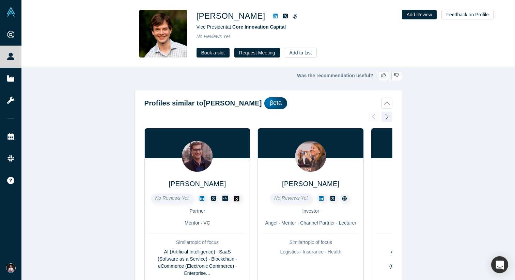
click at [273, 14] on icon at bounding box center [275, 16] width 5 height 5
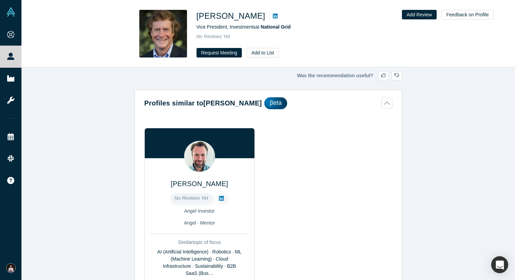
click at [270, 14] on link at bounding box center [275, 16] width 10 height 8
click at [223, 198] on link at bounding box center [221, 198] width 9 height 9
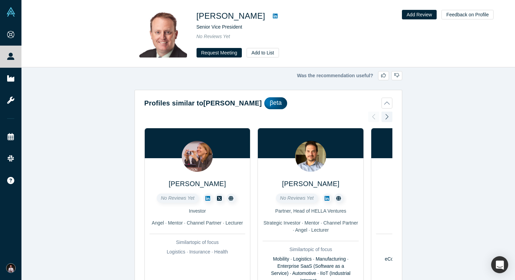
click at [273, 16] on icon at bounding box center [275, 15] width 5 height 5
click at [209, 198] on icon at bounding box center [207, 198] width 5 height 5
click at [327, 196] on icon at bounding box center [326, 198] width 5 height 5
click at [388, 117] on div at bounding box center [386, 116] width 11 height 15
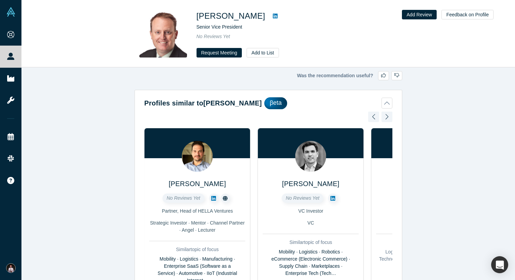
click at [332, 200] on icon at bounding box center [332, 198] width 5 height 5
click at [387, 116] on div at bounding box center [386, 116] width 11 height 15
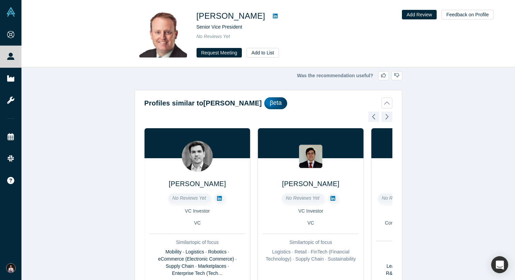
click at [387, 116] on div at bounding box center [386, 116] width 11 height 15
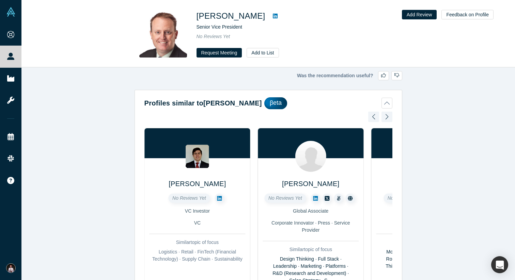
click at [218, 197] on icon at bounding box center [219, 198] width 5 height 5
click at [389, 116] on div at bounding box center [386, 116] width 11 height 15
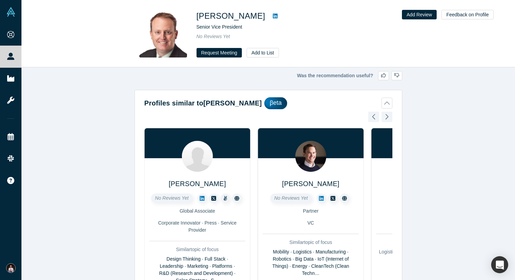
click at [389, 116] on div at bounding box center [386, 116] width 11 height 15
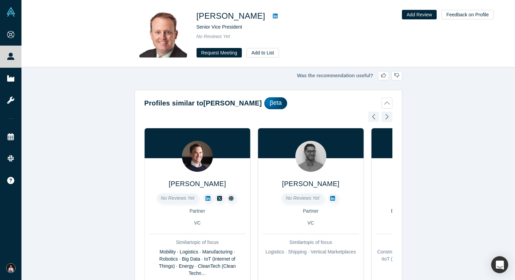
click at [206, 197] on icon at bounding box center [207, 198] width 5 height 5
click at [331, 196] on icon at bounding box center [332, 198] width 5 height 5
click at [388, 119] on div at bounding box center [386, 116] width 11 height 15
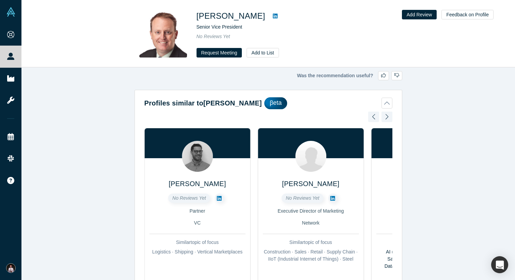
click at [388, 119] on div at bounding box center [386, 116] width 11 height 15
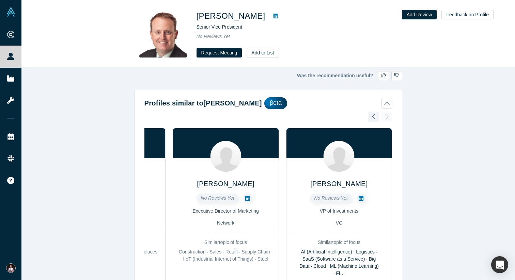
click at [388, 119] on div "Esther Dyson No Reviews Yet Investor Angel · Mentor · Channel Partner · Lecture…" at bounding box center [268, 221] width 248 height 219
click at [358, 200] on icon at bounding box center [360, 198] width 5 height 5
